Goal: Find specific page/section: Find specific page/section

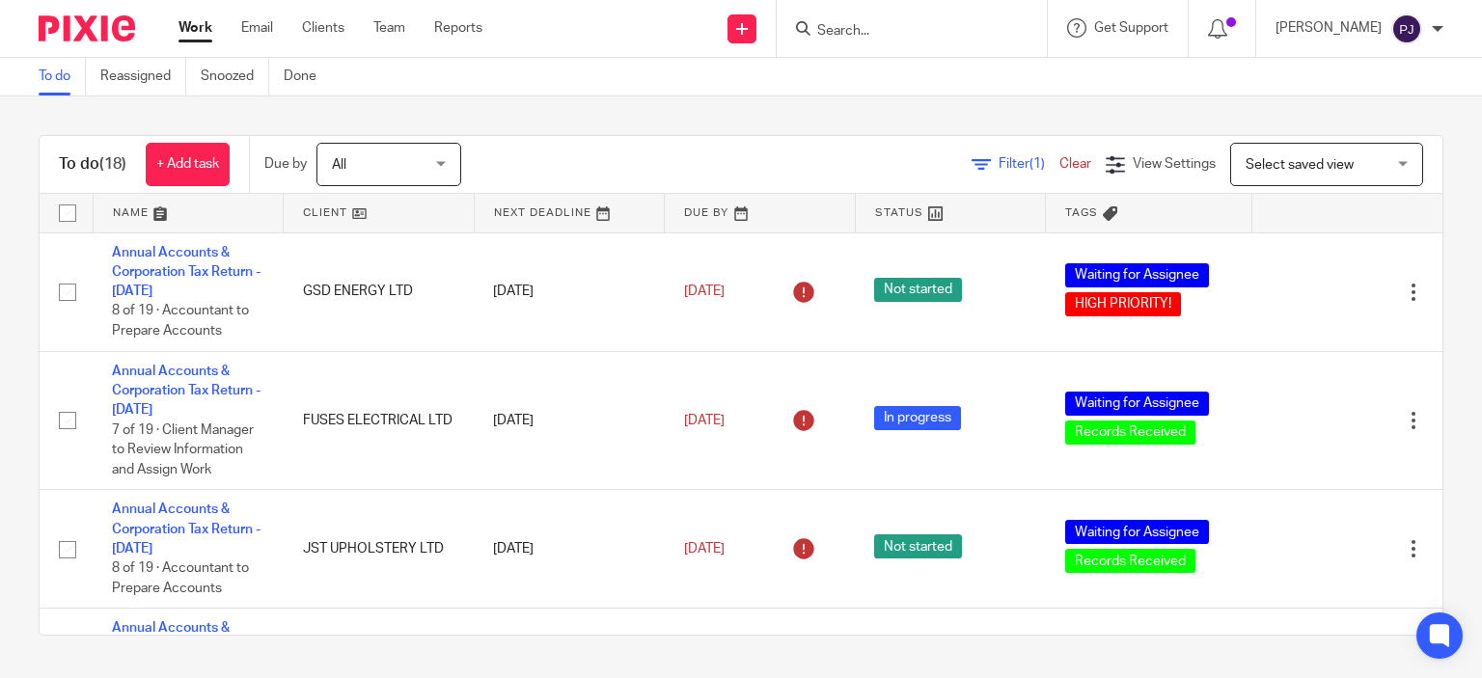
scroll to position [96, 0]
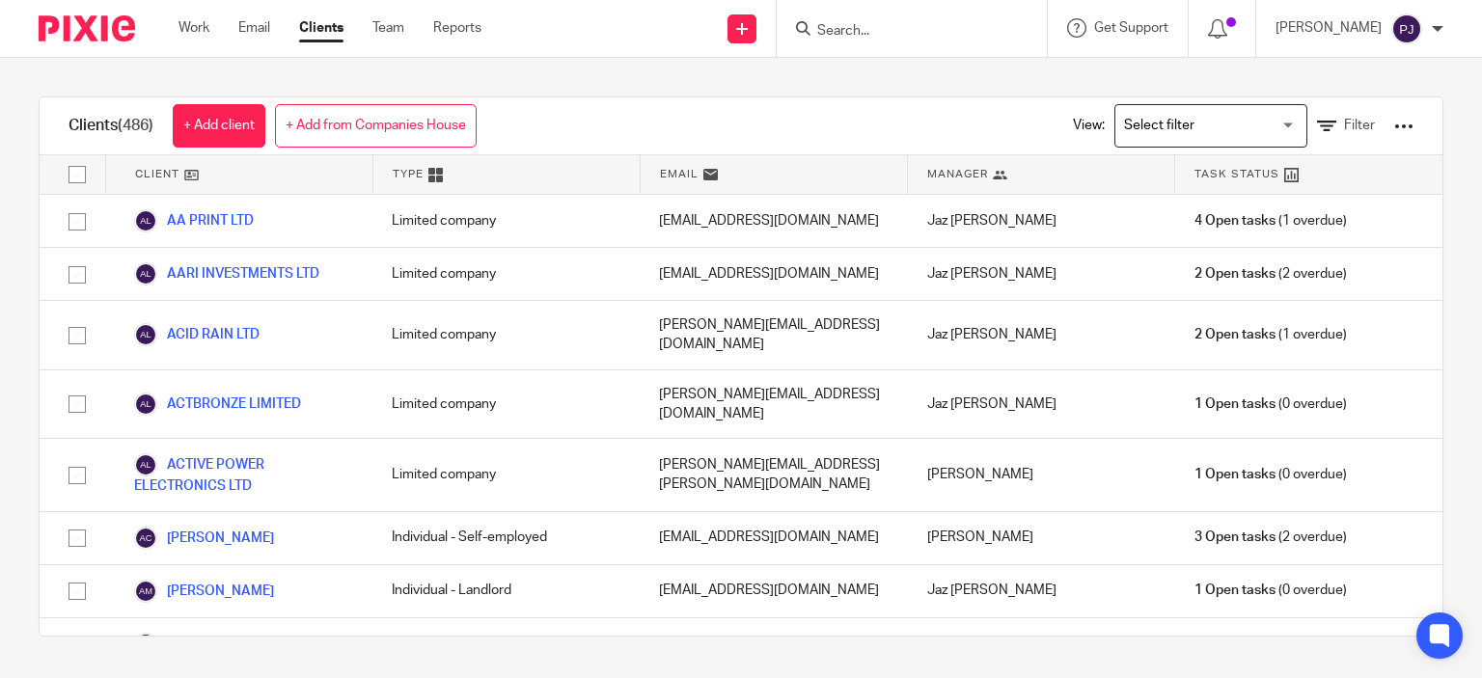
click at [914, 30] on input "Search" at bounding box center [902, 31] width 174 height 17
click at [685, 81] on div "Clients (486) + Add client + Add from Companies House View: Loading... Filter C…" at bounding box center [741, 366] width 1482 height 617
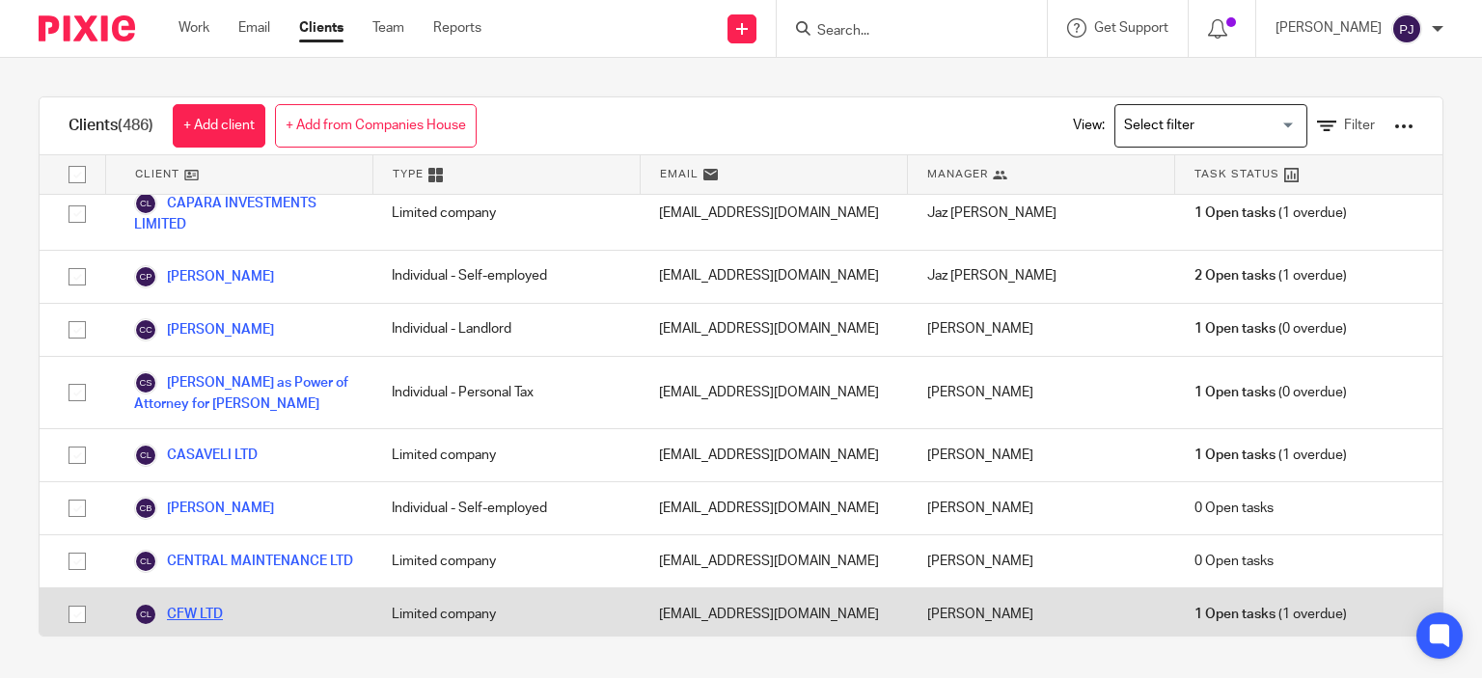
click at [205, 603] on link "CFW LTD" at bounding box center [178, 614] width 89 height 23
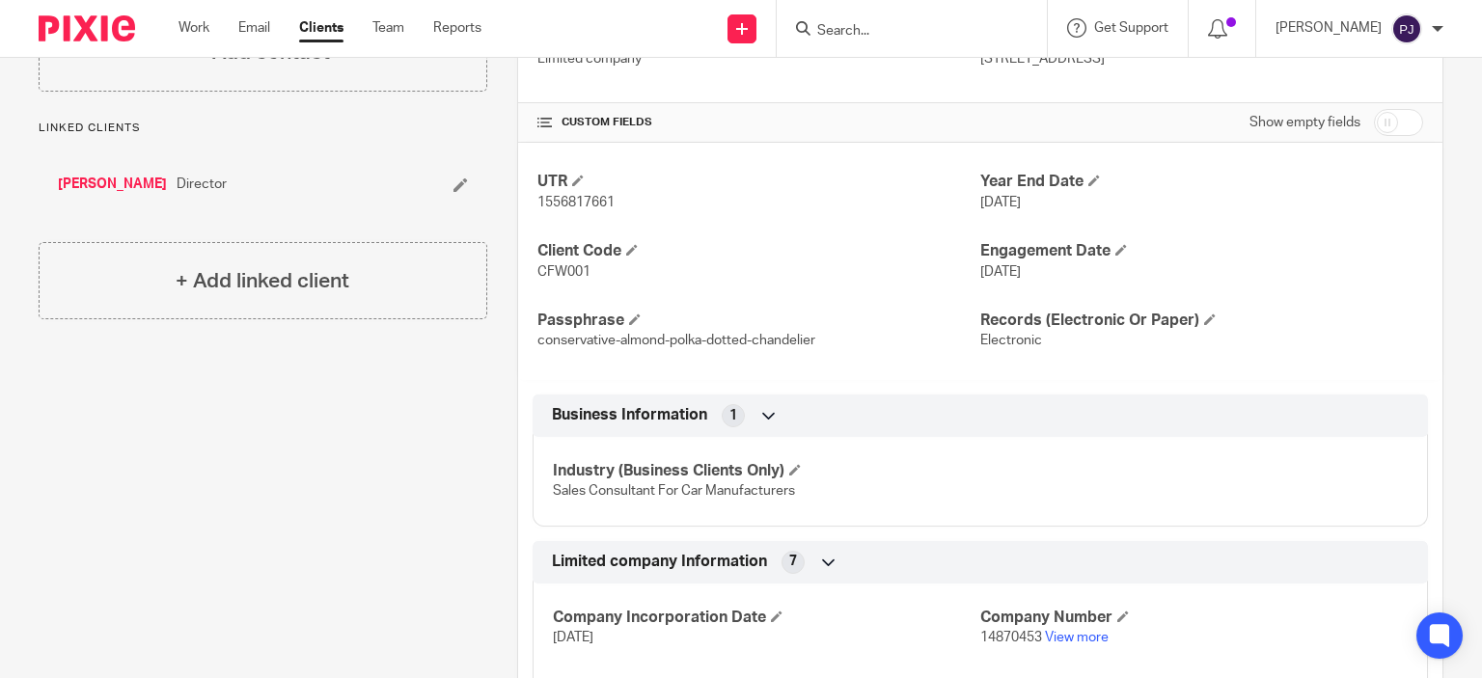
scroll to position [1606, 0]
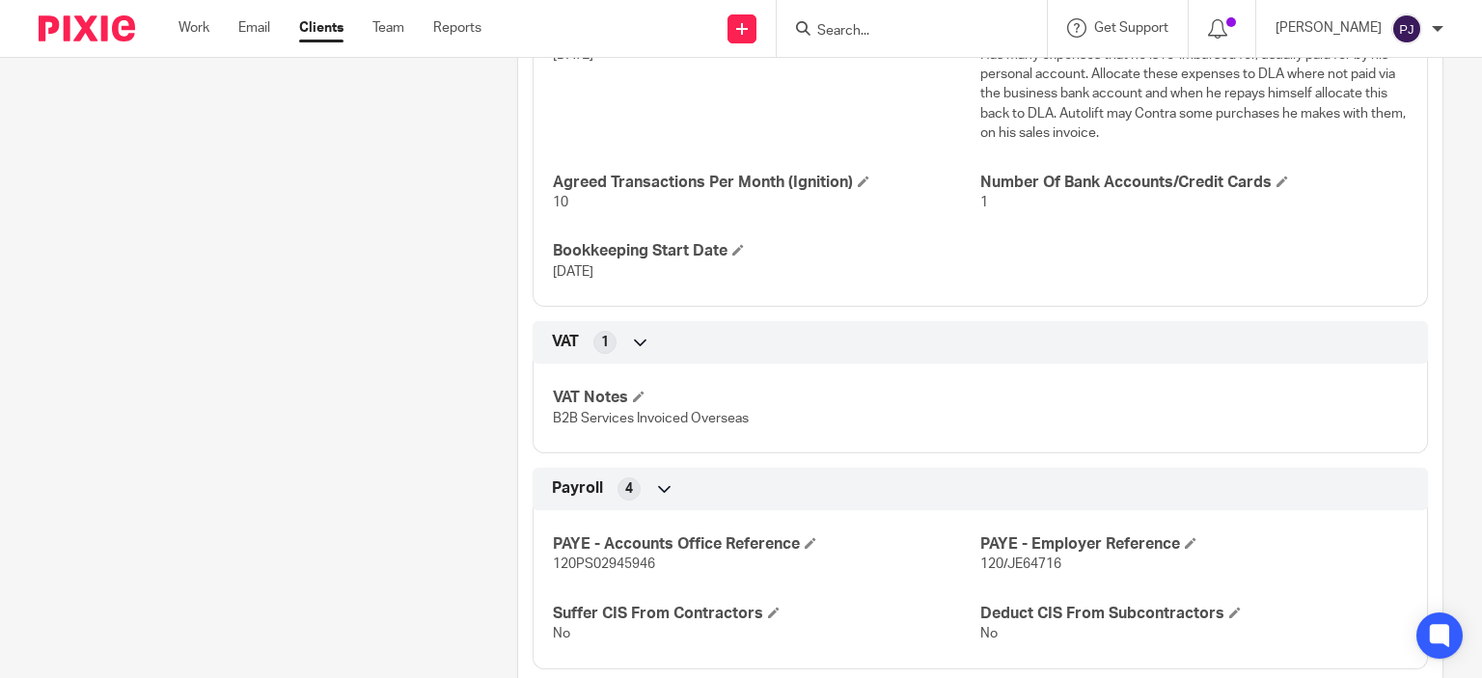
click at [631, 333] on icon at bounding box center [640, 342] width 19 height 19
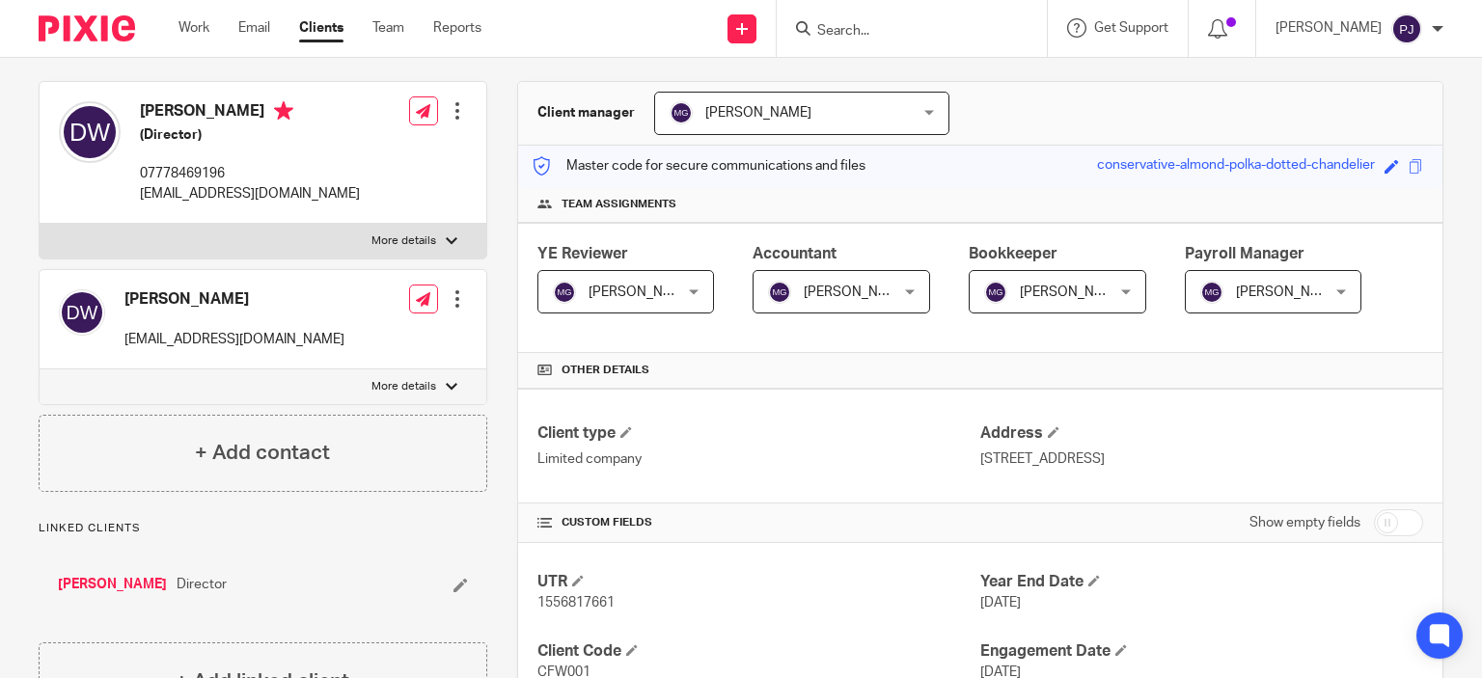
scroll to position [0, 0]
